Goal: Transaction & Acquisition: Purchase product/service

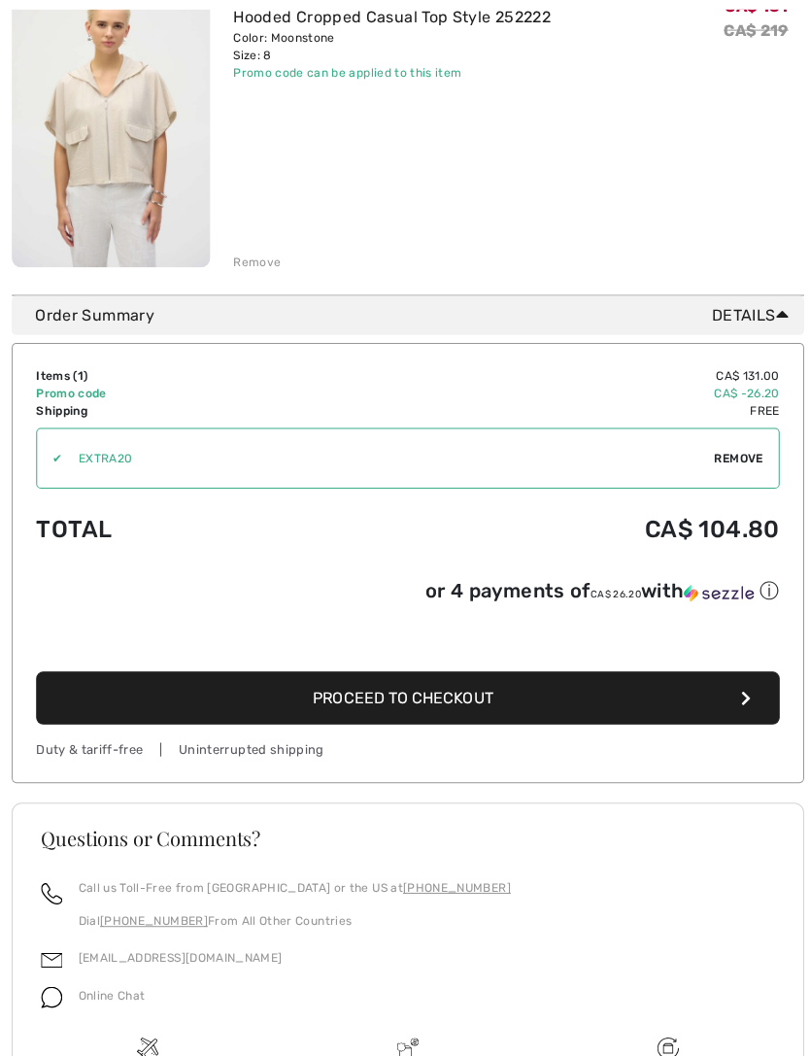
scroll to position [316, 0]
click at [539, 703] on button "Proceed to Checkout" at bounding box center [405, 693] width 738 height 52
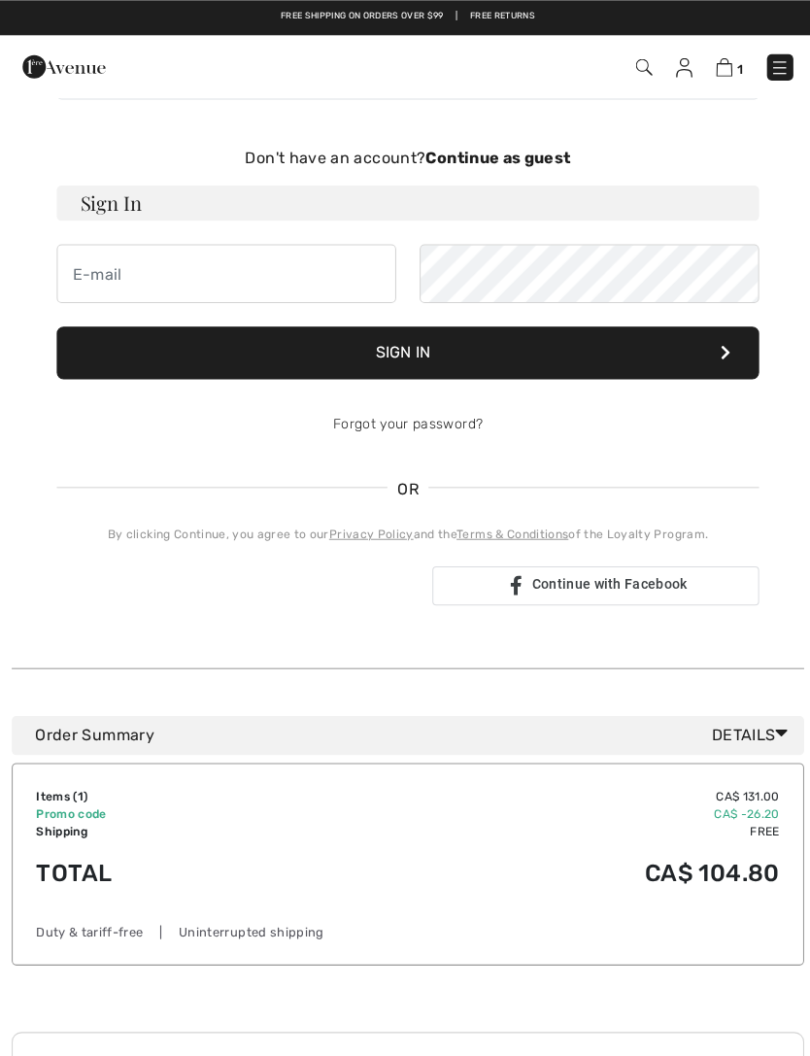
scroll to position [98, 0]
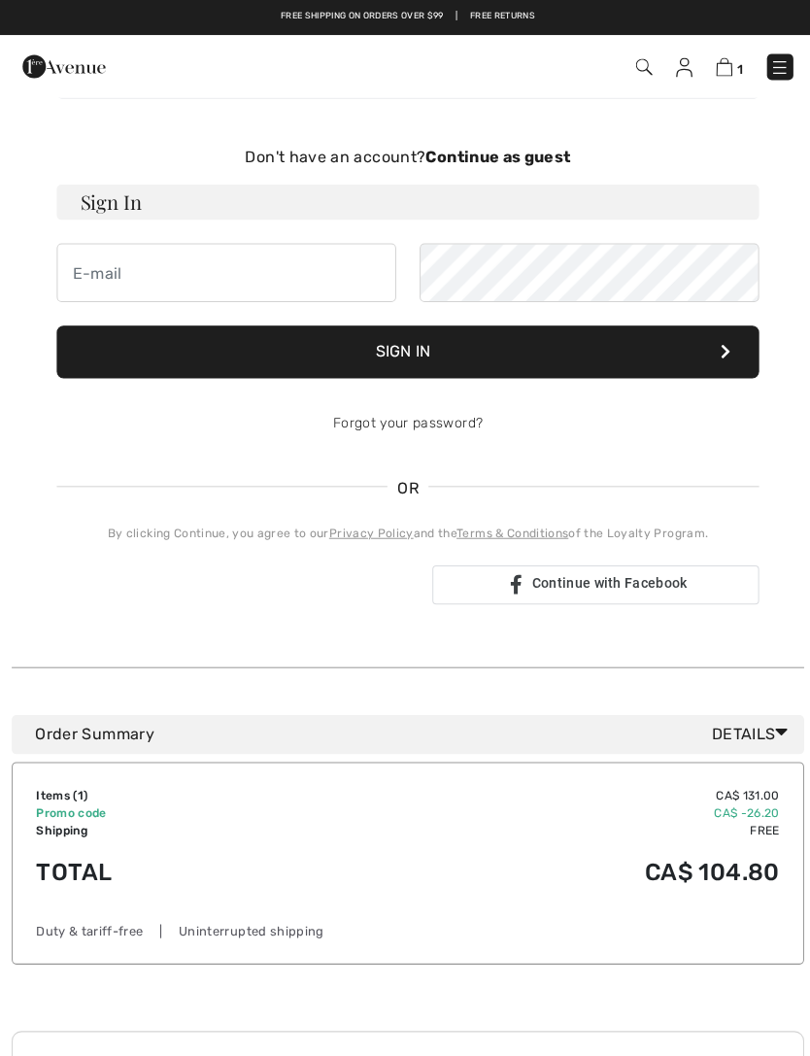
click at [542, 150] on strong "Continue as guest" at bounding box center [495, 156] width 144 height 18
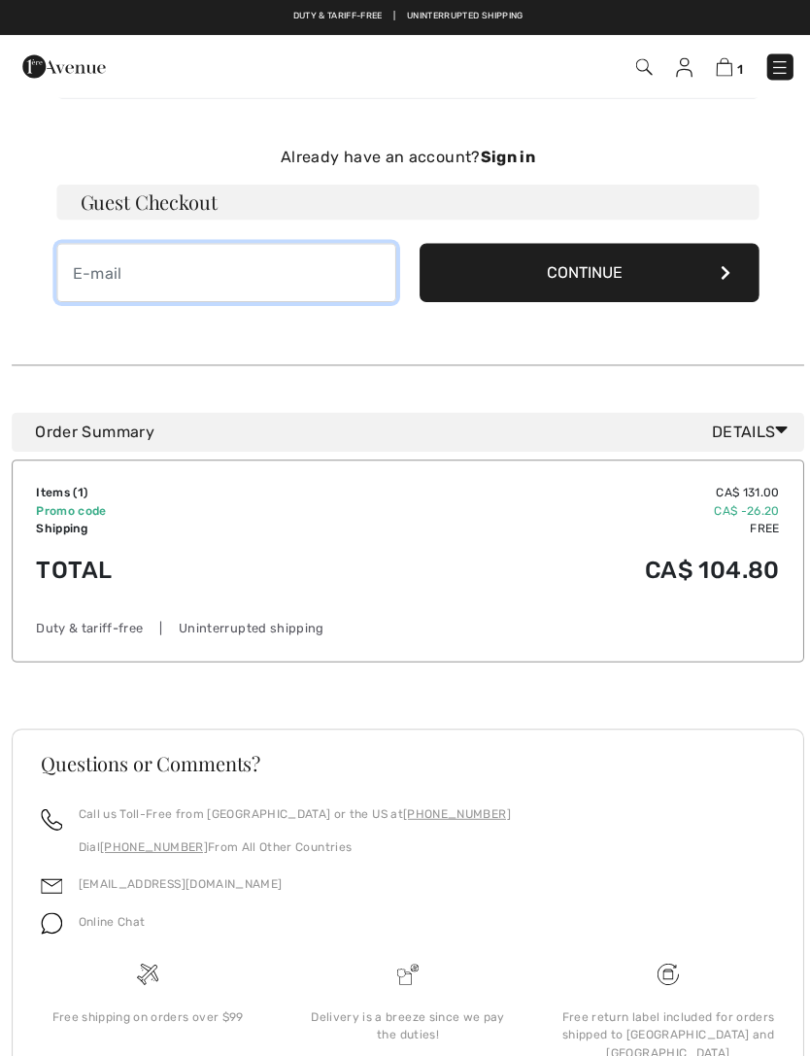
click at [320, 256] on input "email" at bounding box center [224, 271] width 337 height 58
click at [653, 261] on button "Continue" at bounding box center [585, 271] width 337 height 58
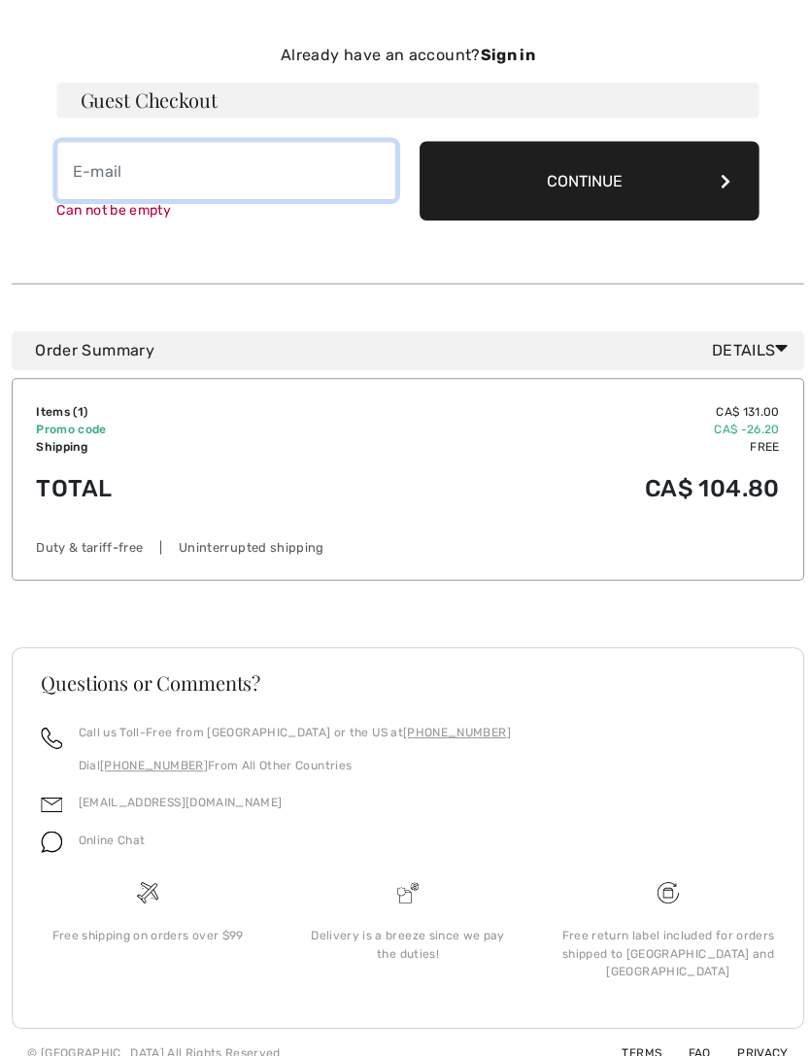
click at [293, 170] on input "email" at bounding box center [224, 176] width 337 height 58
type input "darlene.macdonald73@gmail.com"
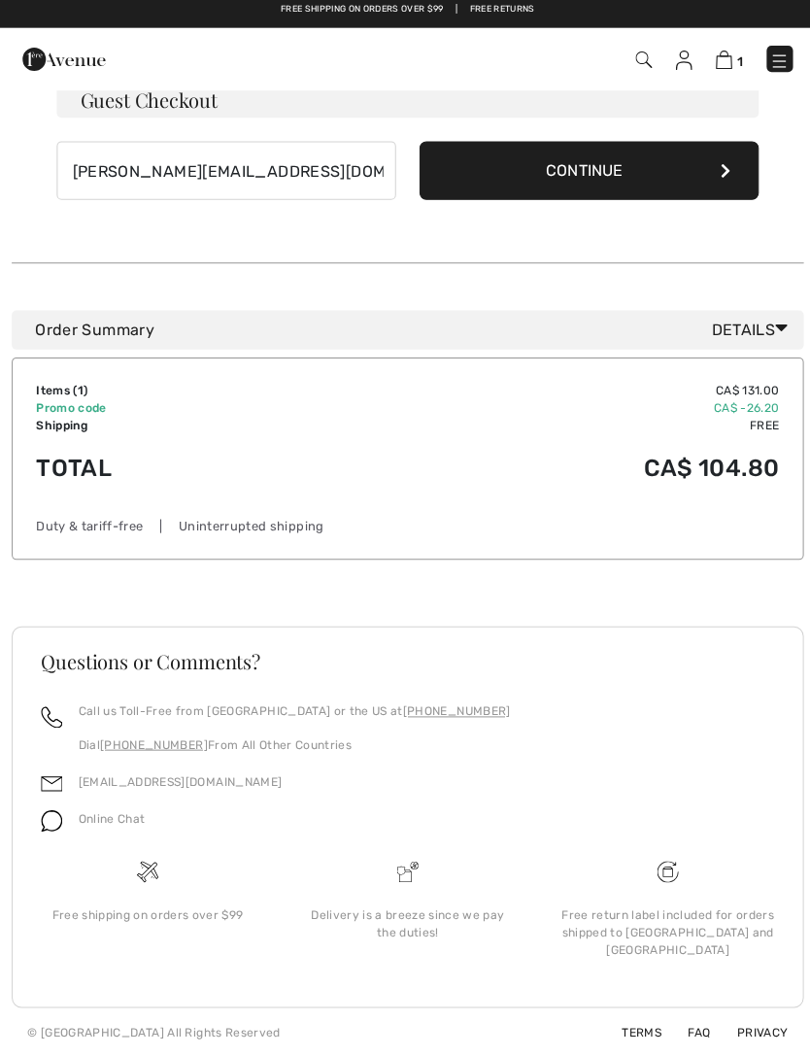
scroll to position [176, 0]
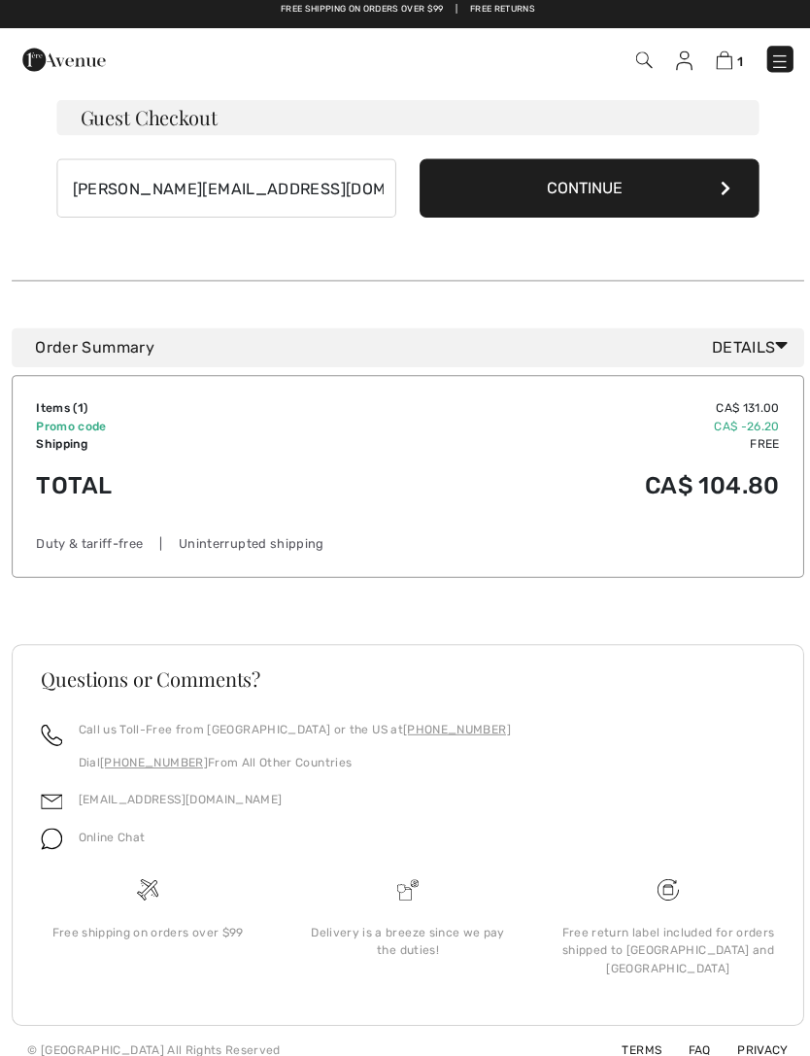
click at [644, 199] on button "Continue" at bounding box center [585, 193] width 337 height 58
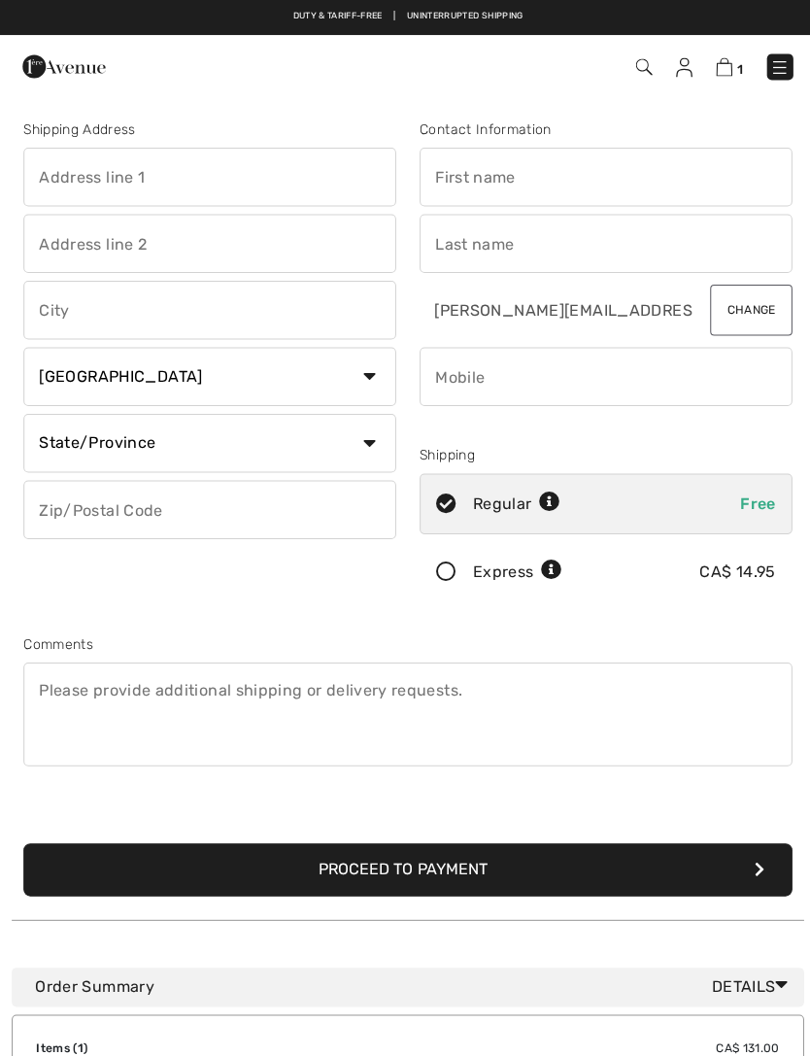
click at [244, 169] on input "text" at bounding box center [208, 176] width 370 height 58
type input "296"
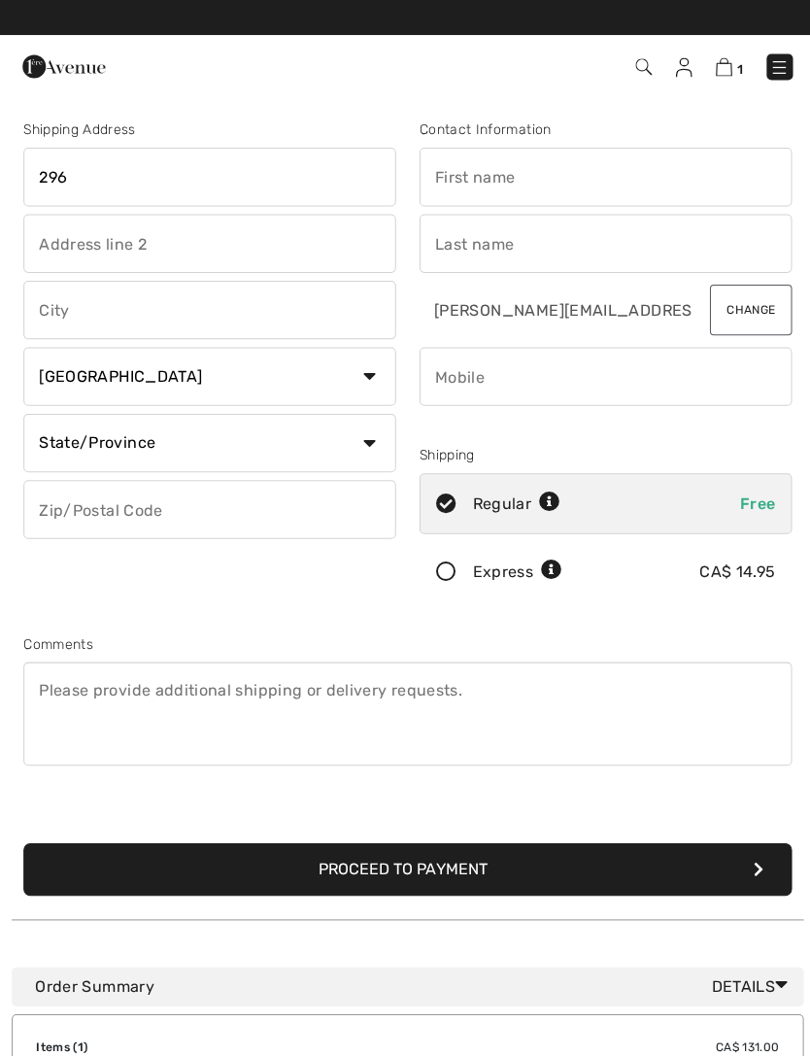
type input "Dufferin St"
type input "Belmont"
select select "ON"
type input "N0L1B0"
click at [229, 181] on input "296" at bounding box center [208, 176] width 370 height 58
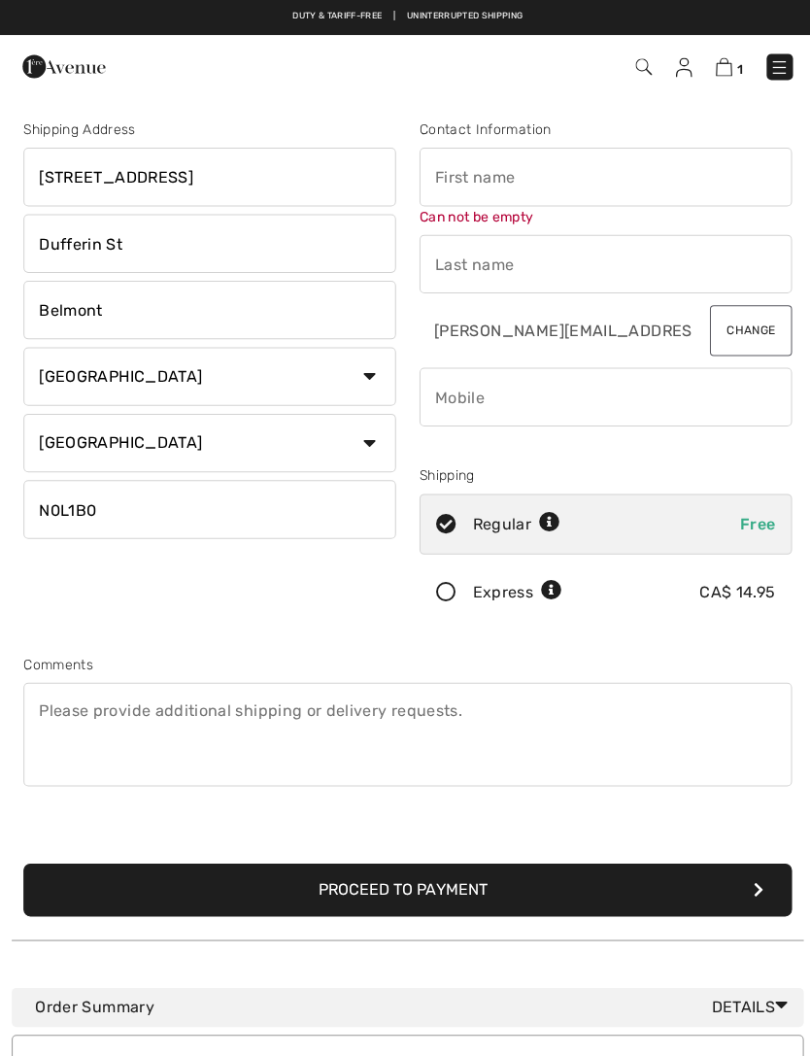
type input "[STREET_ADDRESS]"
click at [230, 251] on input "Dufferin St" at bounding box center [208, 242] width 370 height 58
type input "D"
click at [608, 172] on input "text" at bounding box center [602, 176] width 370 height 58
type input "Darlene"
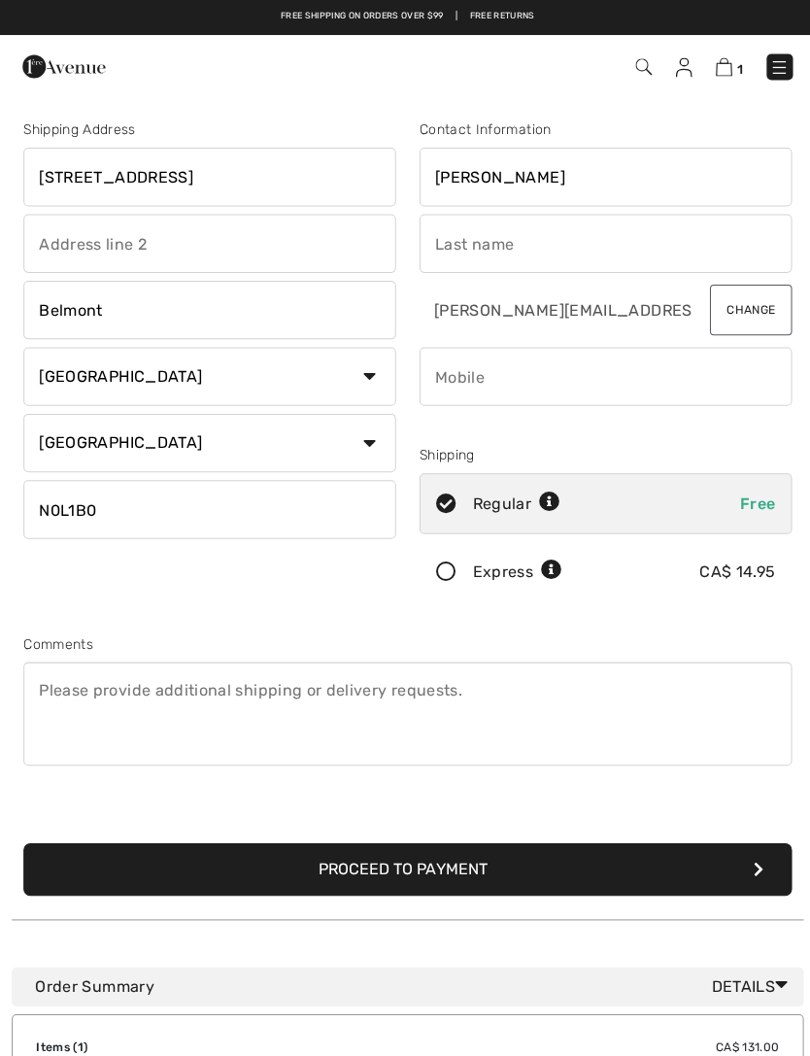
type input "Dykxhoorn"
click at [644, 360] on input "phone" at bounding box center [602, 374] width 370 height 58
type input "5195845219"
click at [478, 872] on button "Proceed to Payment" at bounding box center [405, 863] width 764 height 52
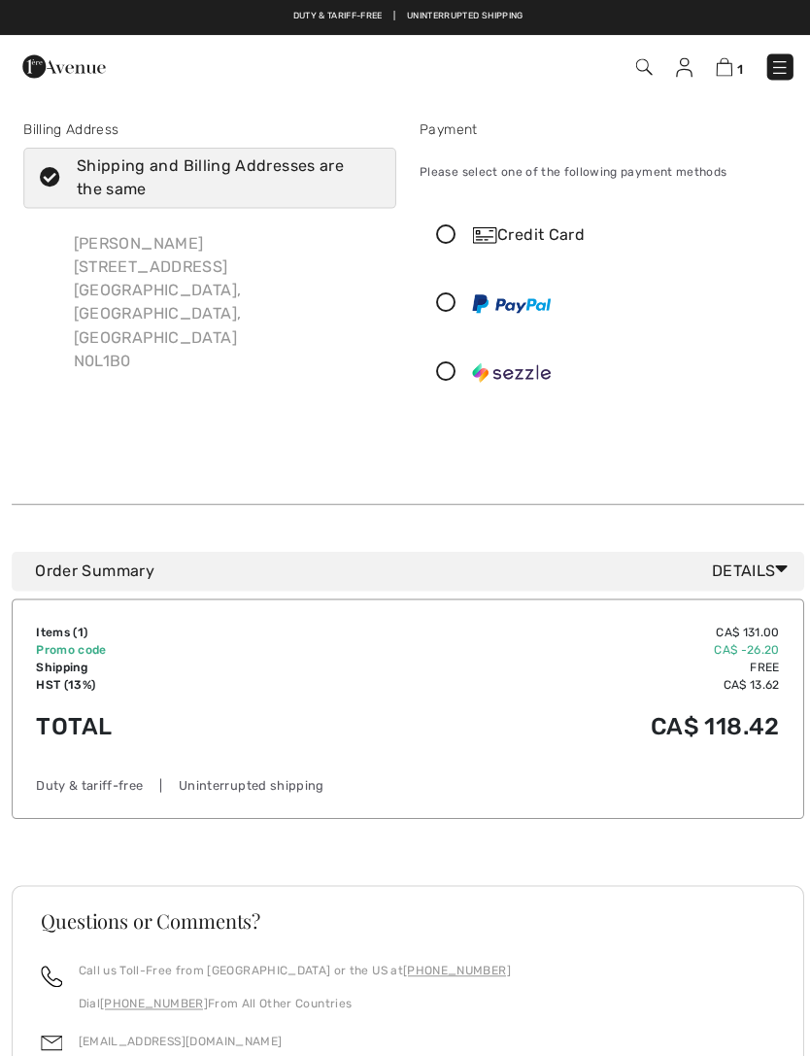
click at [442, 238] on icon at bounding box center [443, 233] width 51 height 20
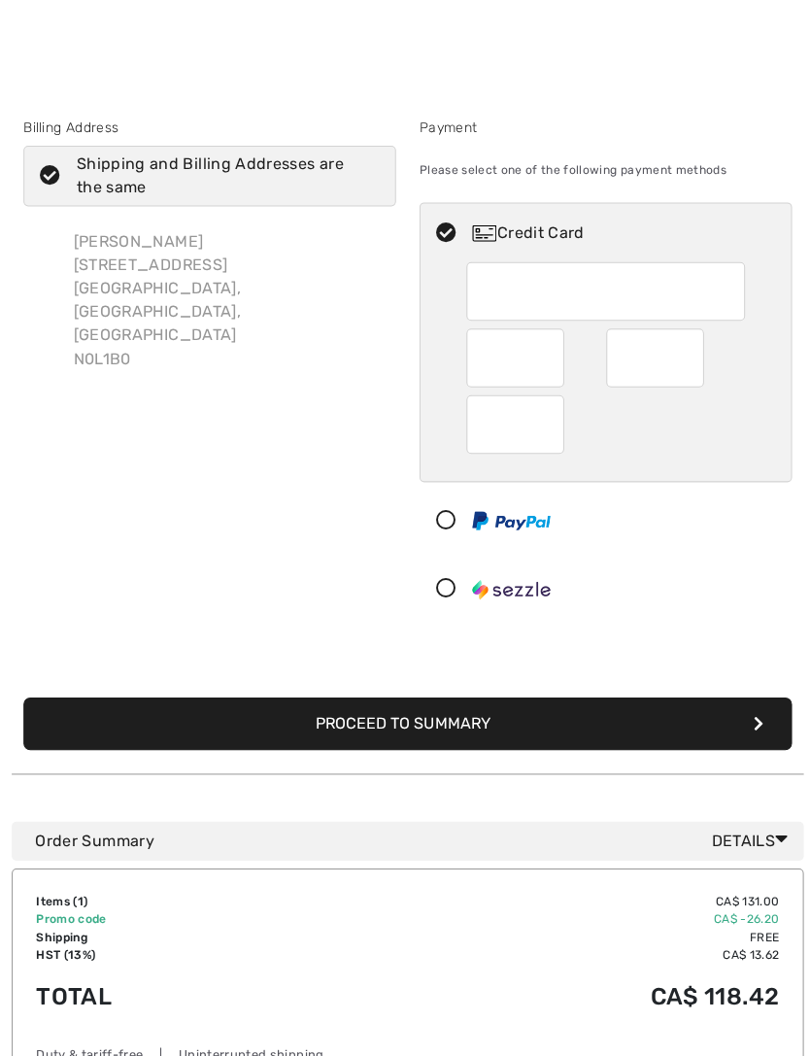
click at [469, 726] on button "Proceed to Summary" at bounding box center [405, 721] width 764 height 52
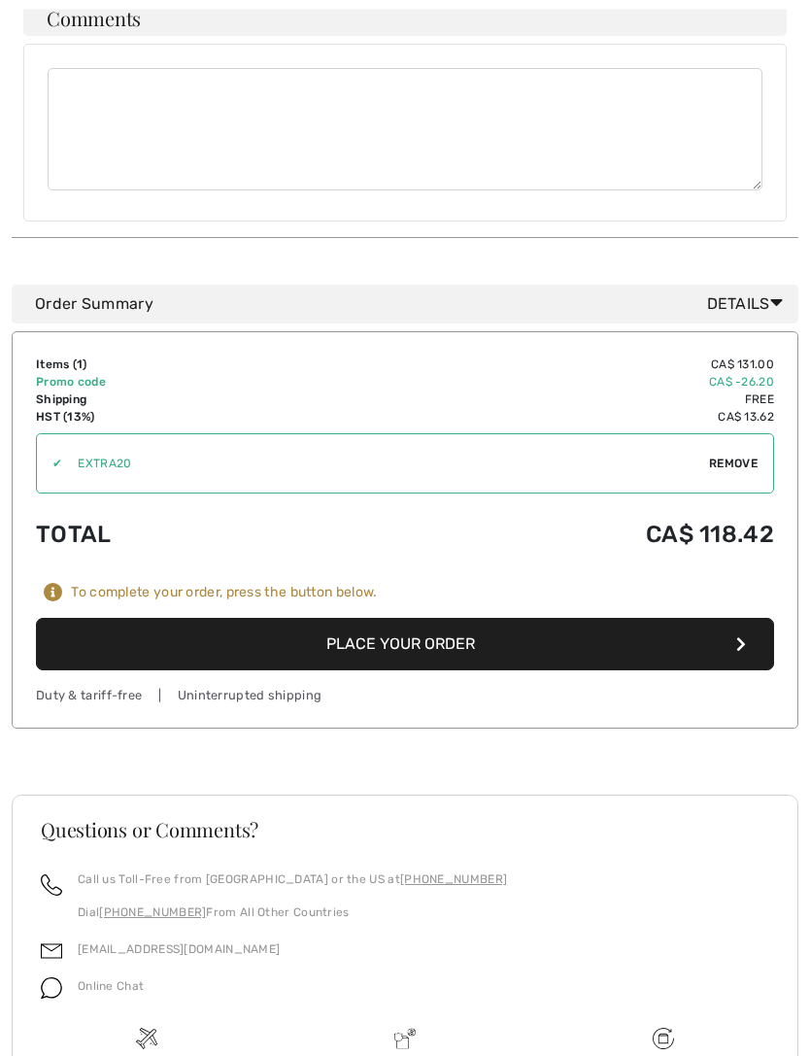
scroll to position [1370, 0]
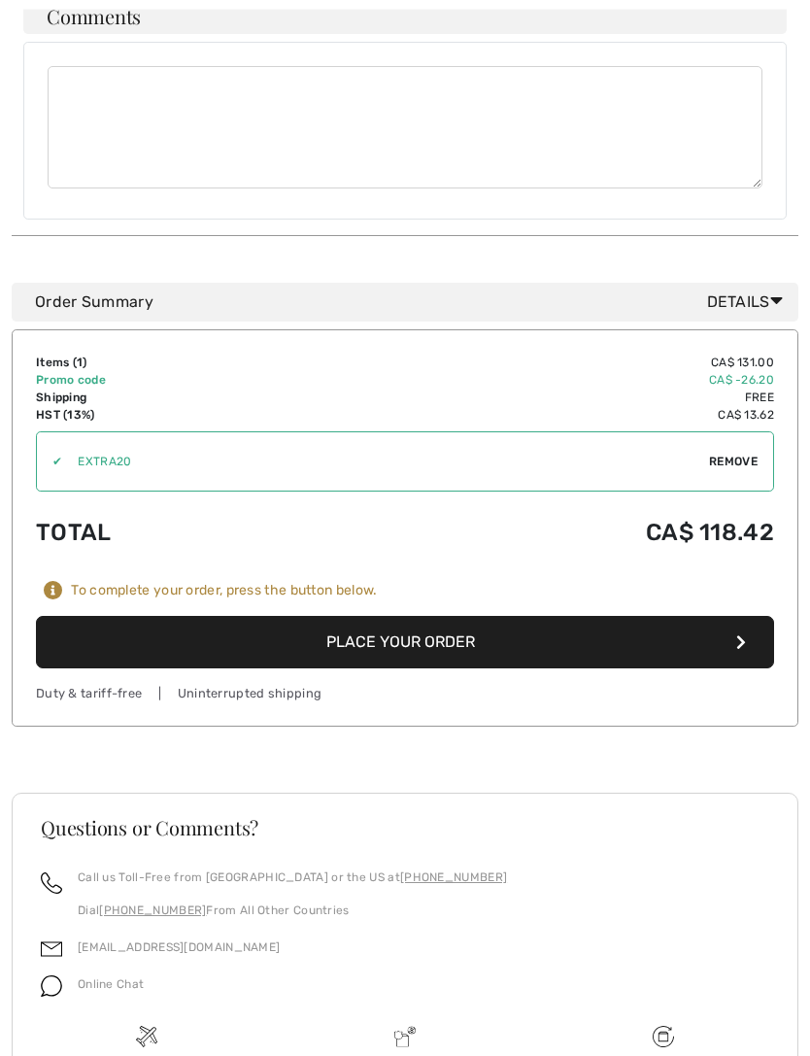
click at [456, 617] on button "Place Your Order" at bounding box center [405, 643] width 738 height 52
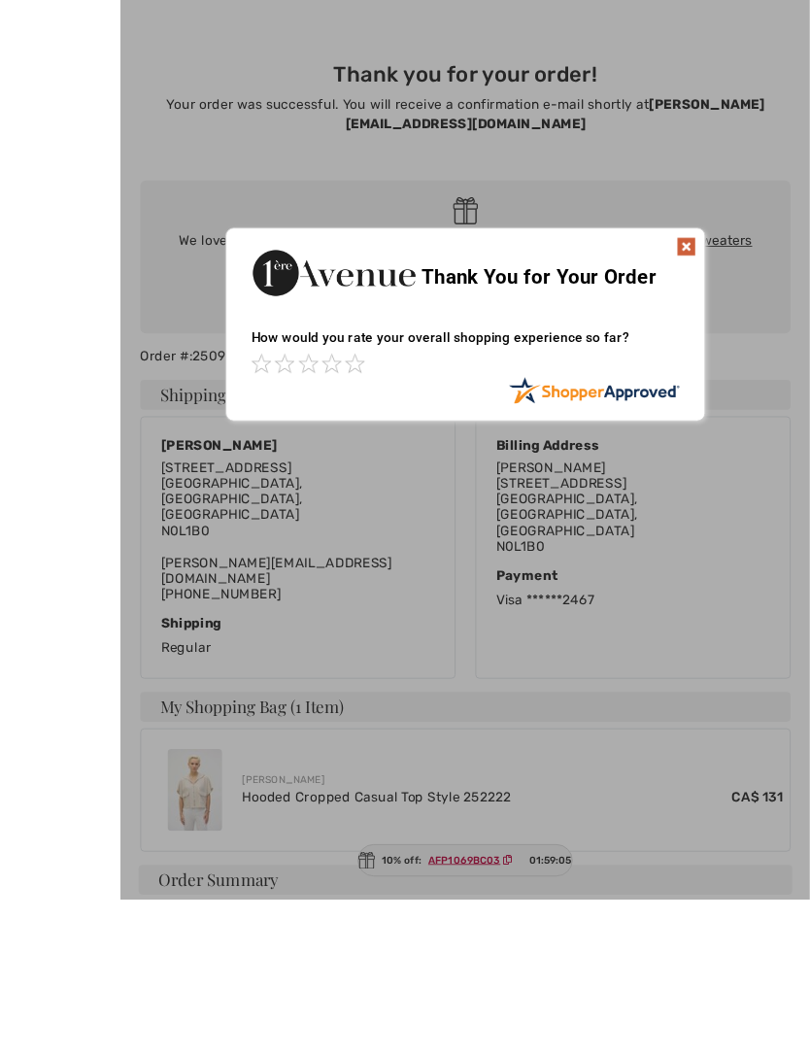
scroll to position [246, 0]
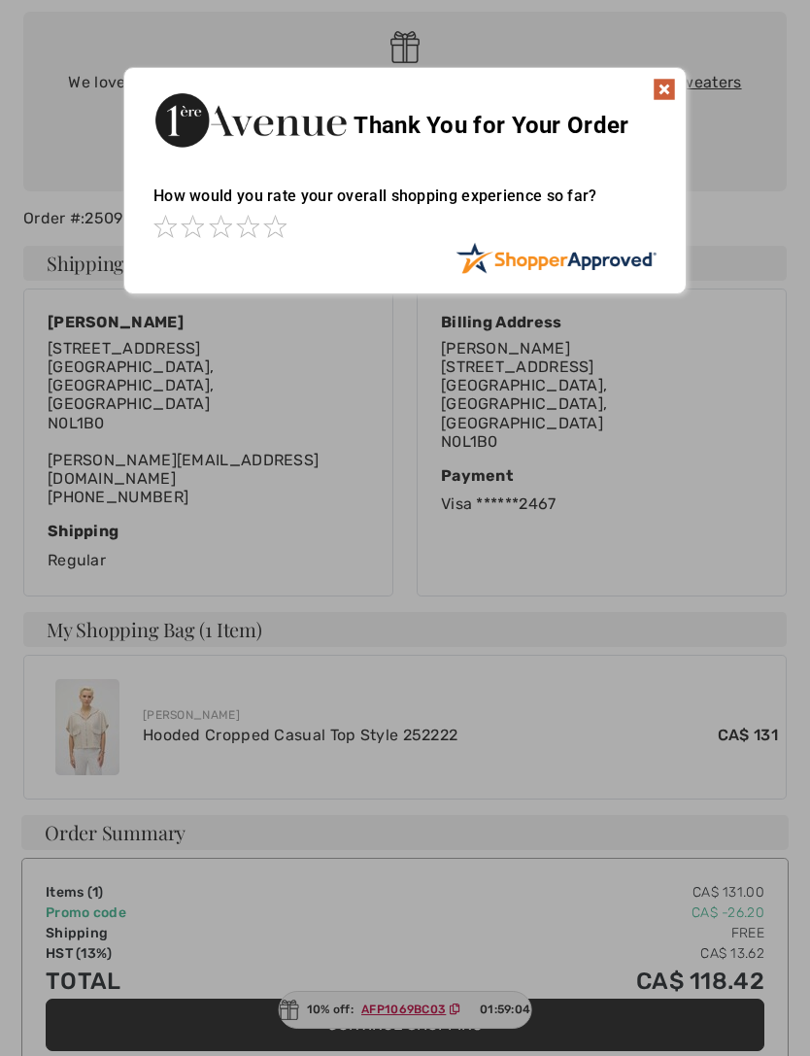
click at [675, 94] on img at bounding box center [664, 89] width 23 height 23
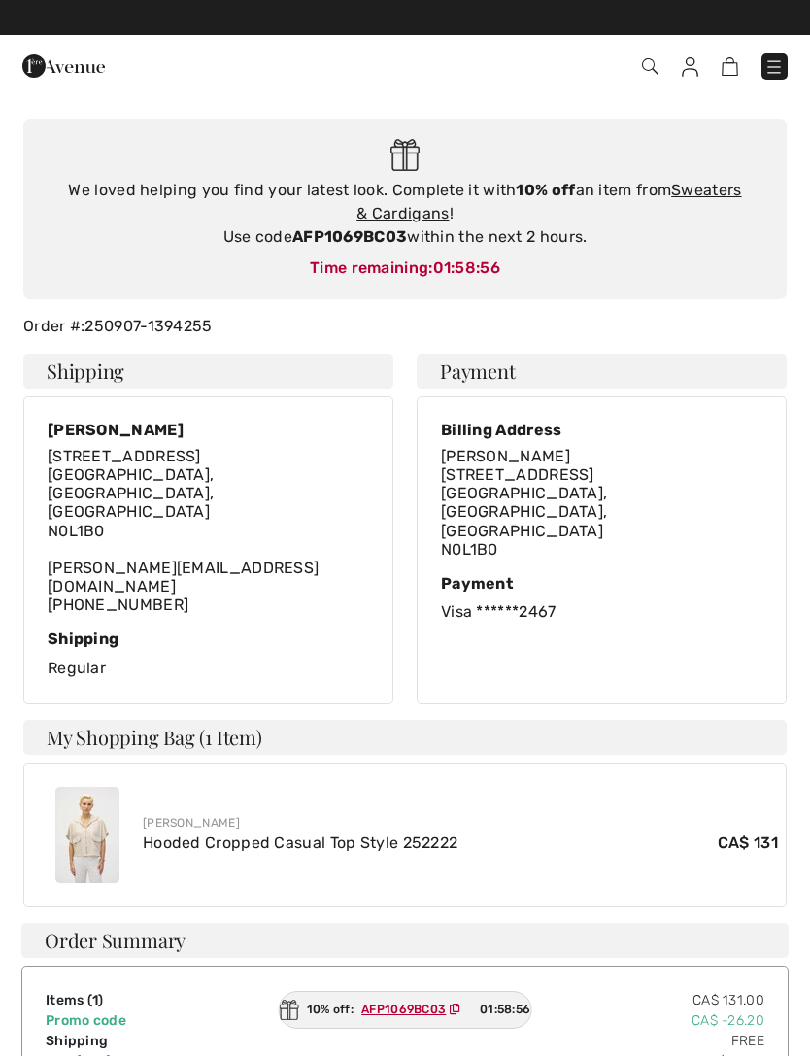
scroll to position [0, 0]
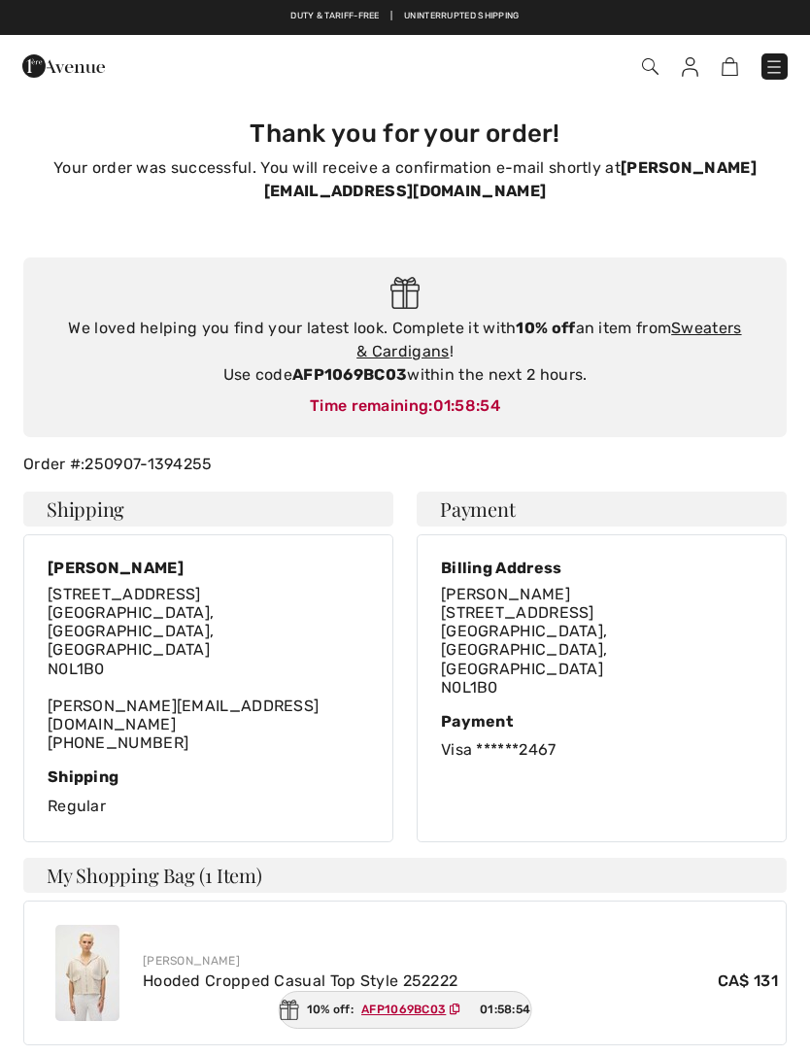
click at [96, 925] on img at bounding box center [87, 973] width 64 height 96
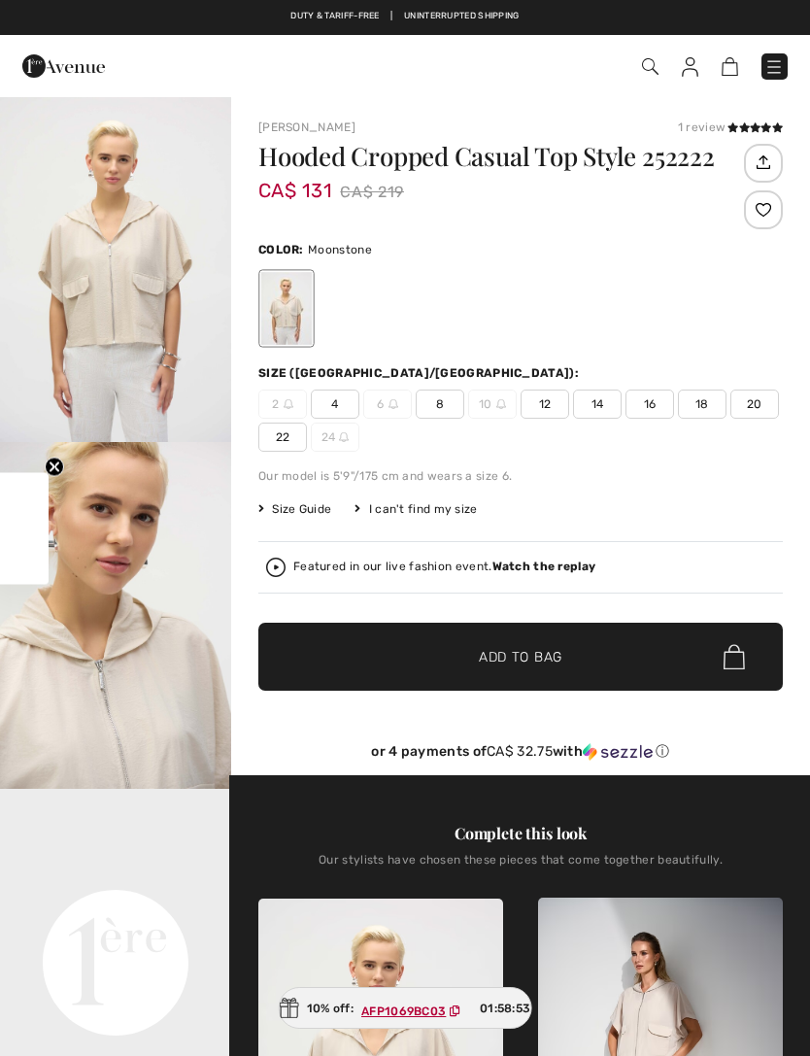
checkbox input "true"
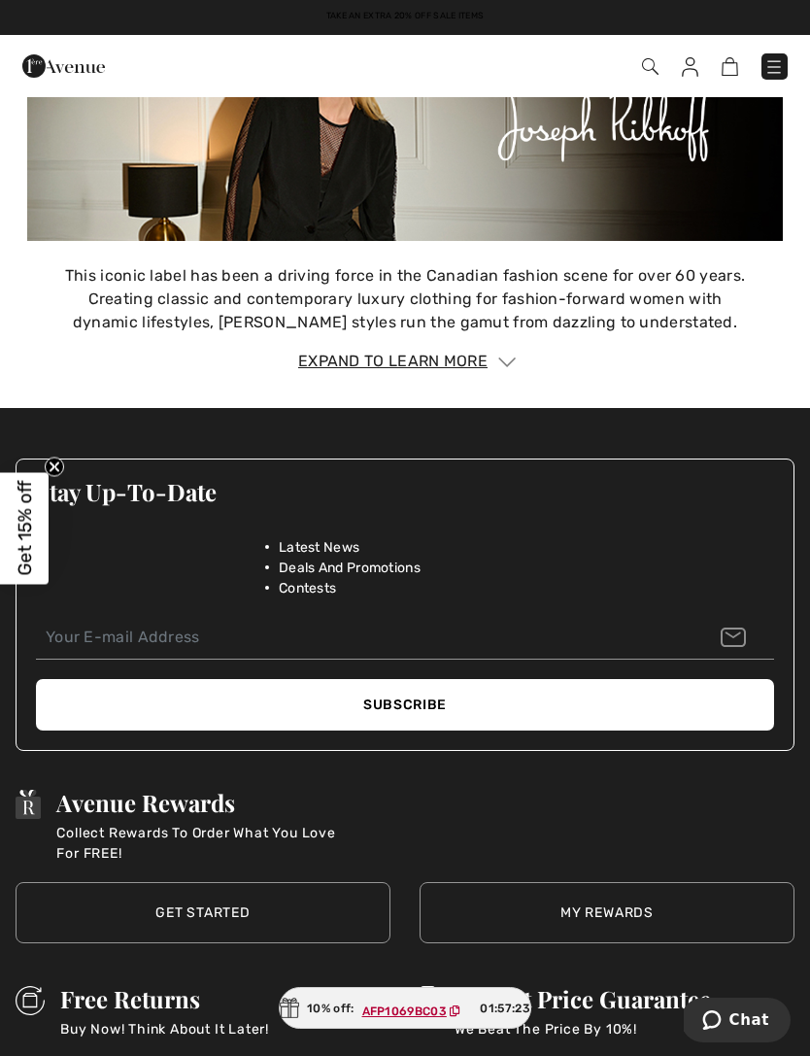
scroll to position [3371, 0]
